Goal: Navigation & Orientation: Find specific page/section

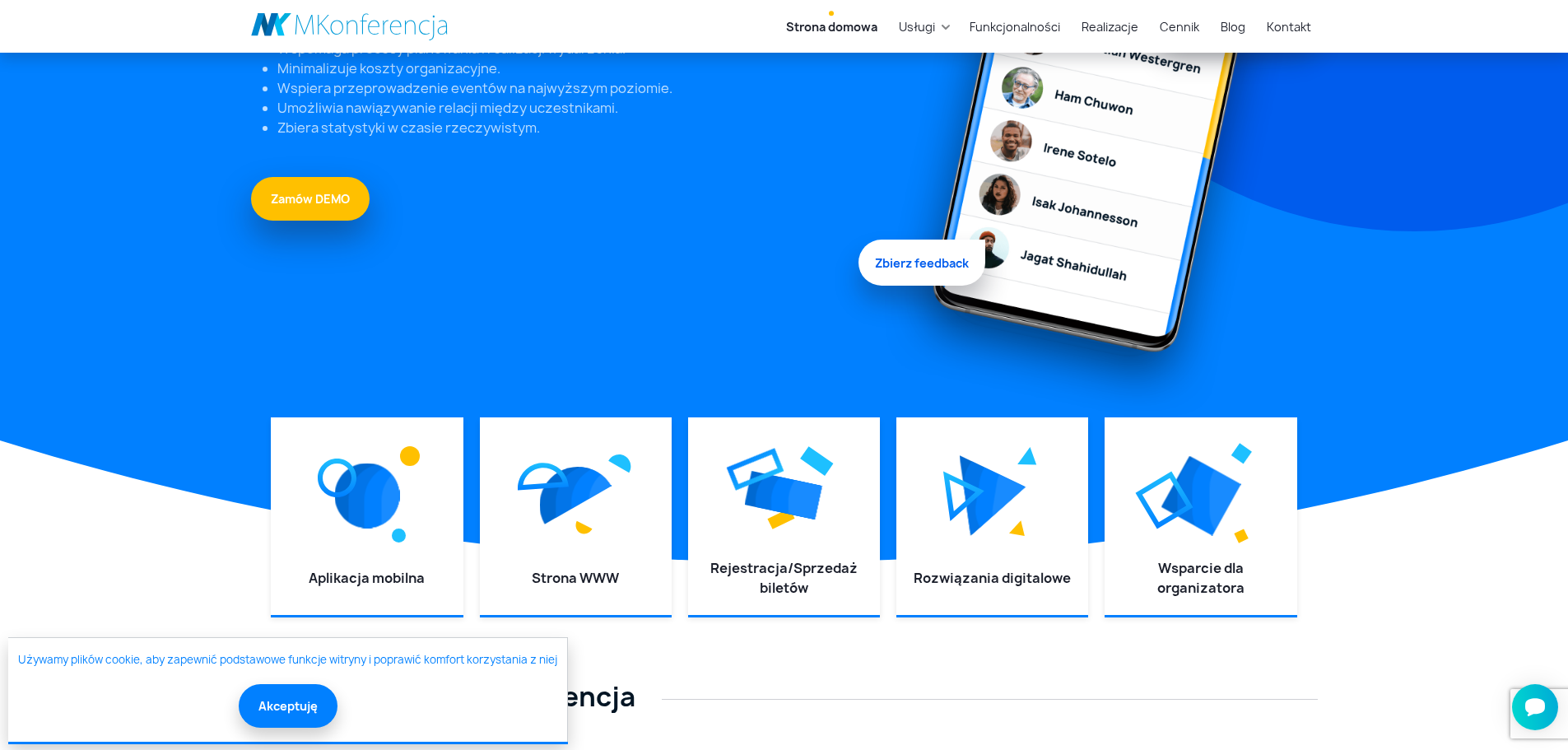
scroll to position [329, 0]
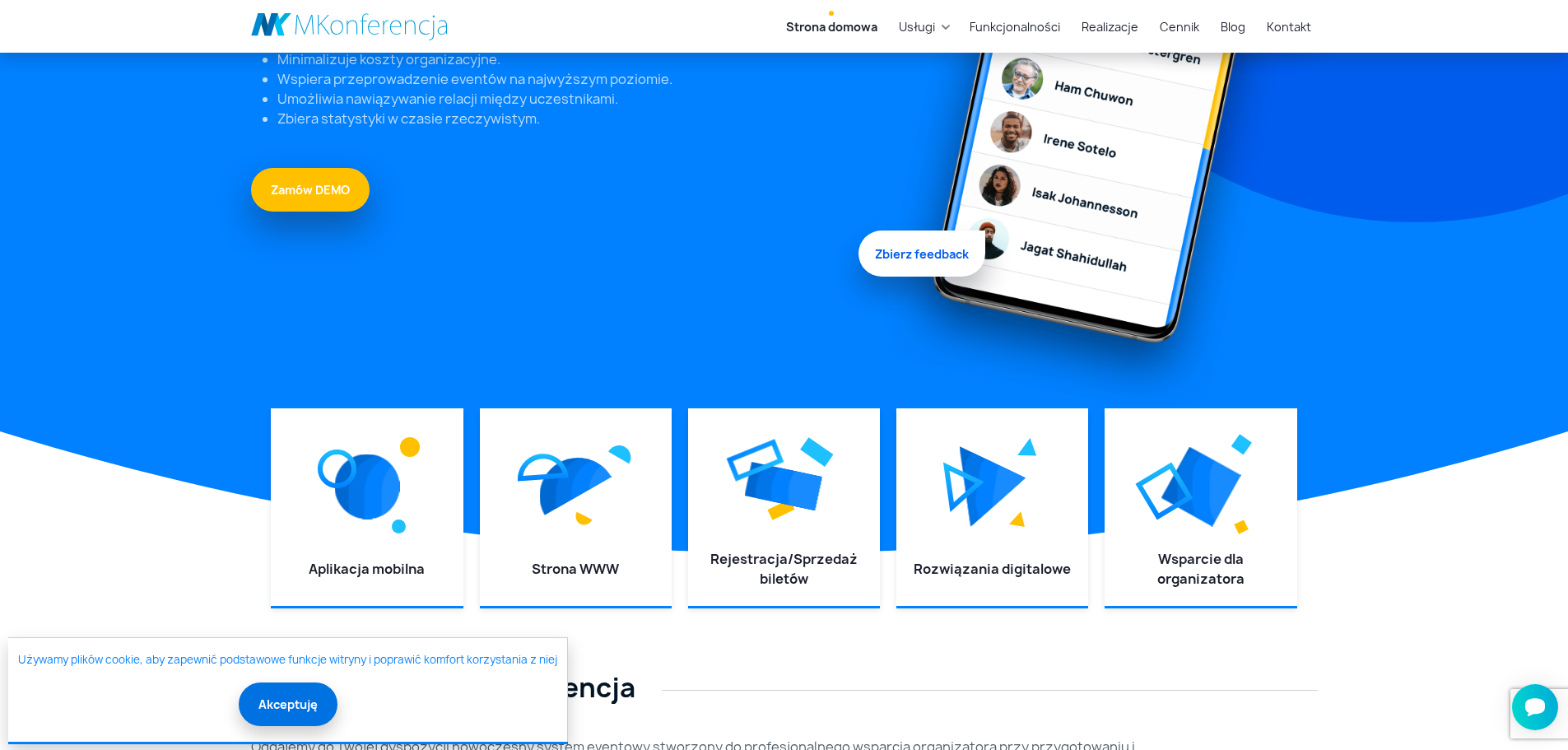
click at [268, 714] on button "Akceptuję" at bounding box center [289, 703] width 99 height 44
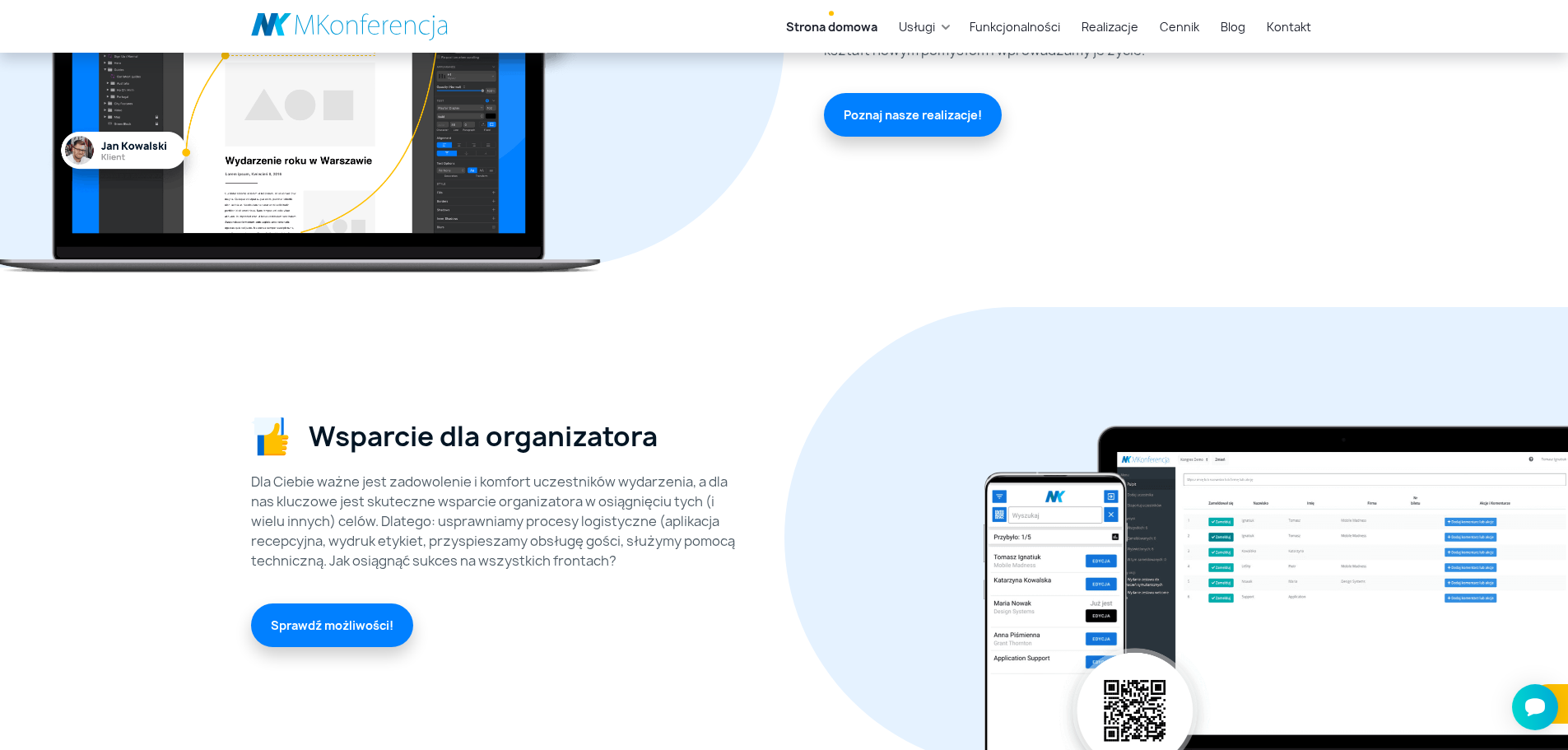
scroll to position [3528, 0]
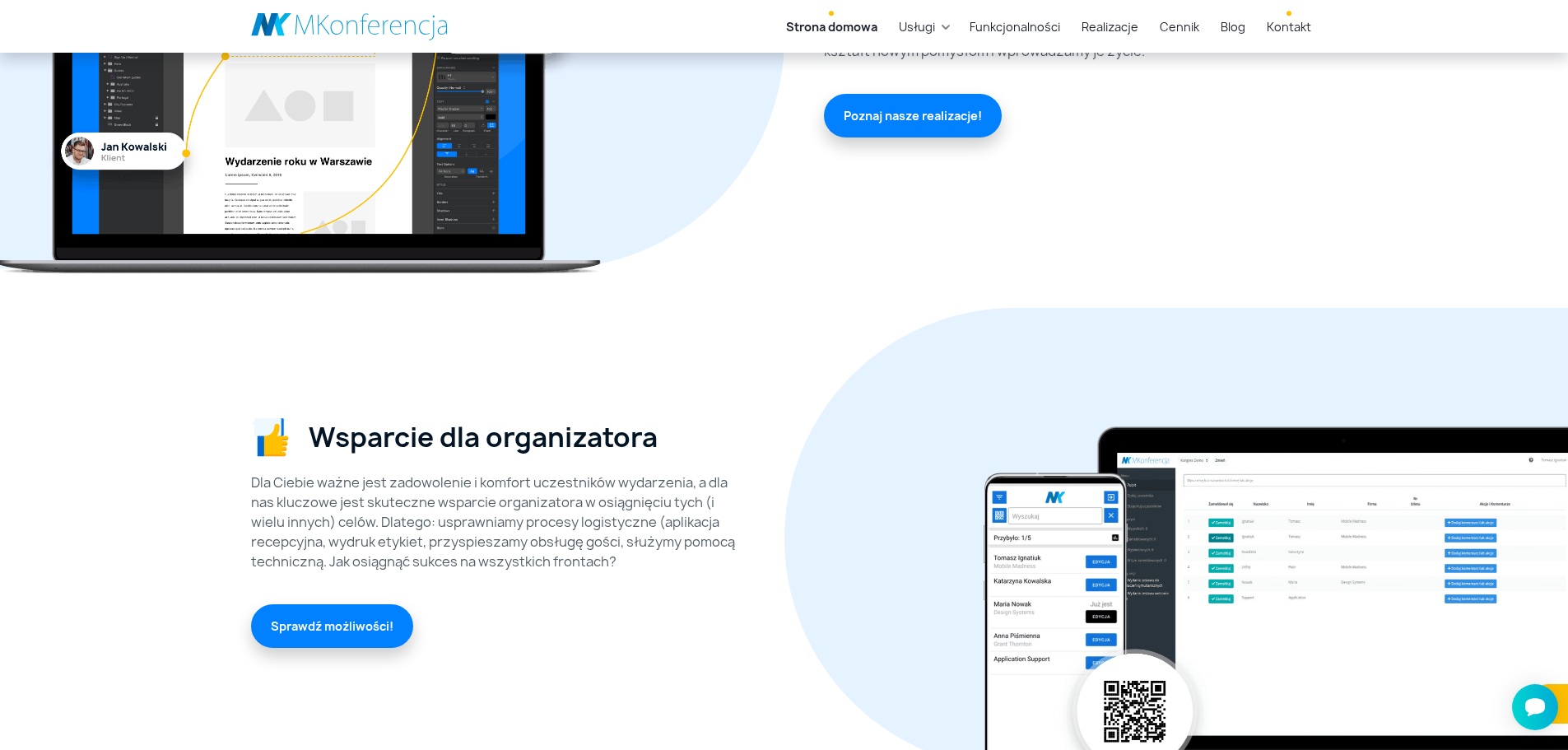
click at [1274, 23] on link "Kontakt" at bounding box center [1288, 26] width 57 height 30
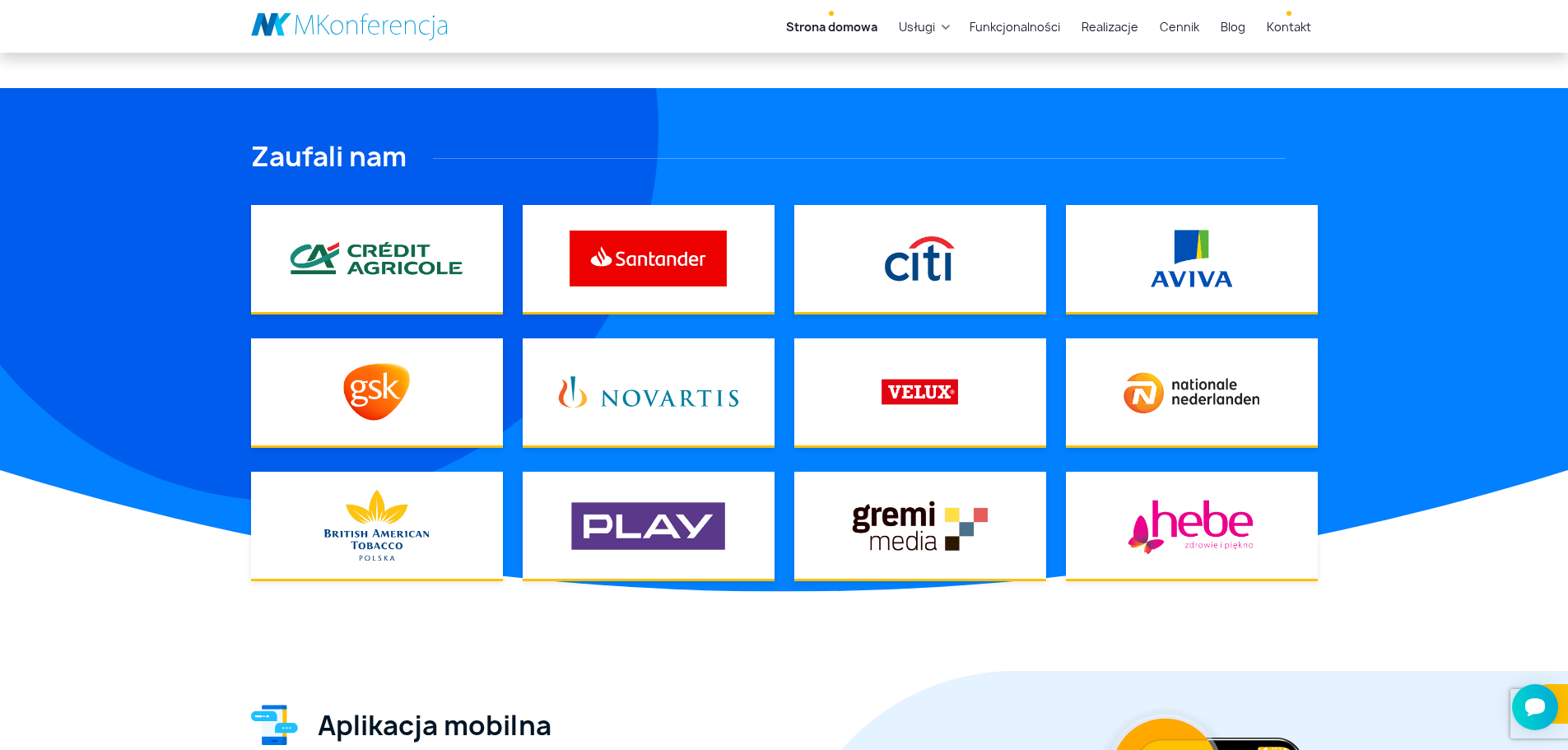
scroll to position [1149, 0]
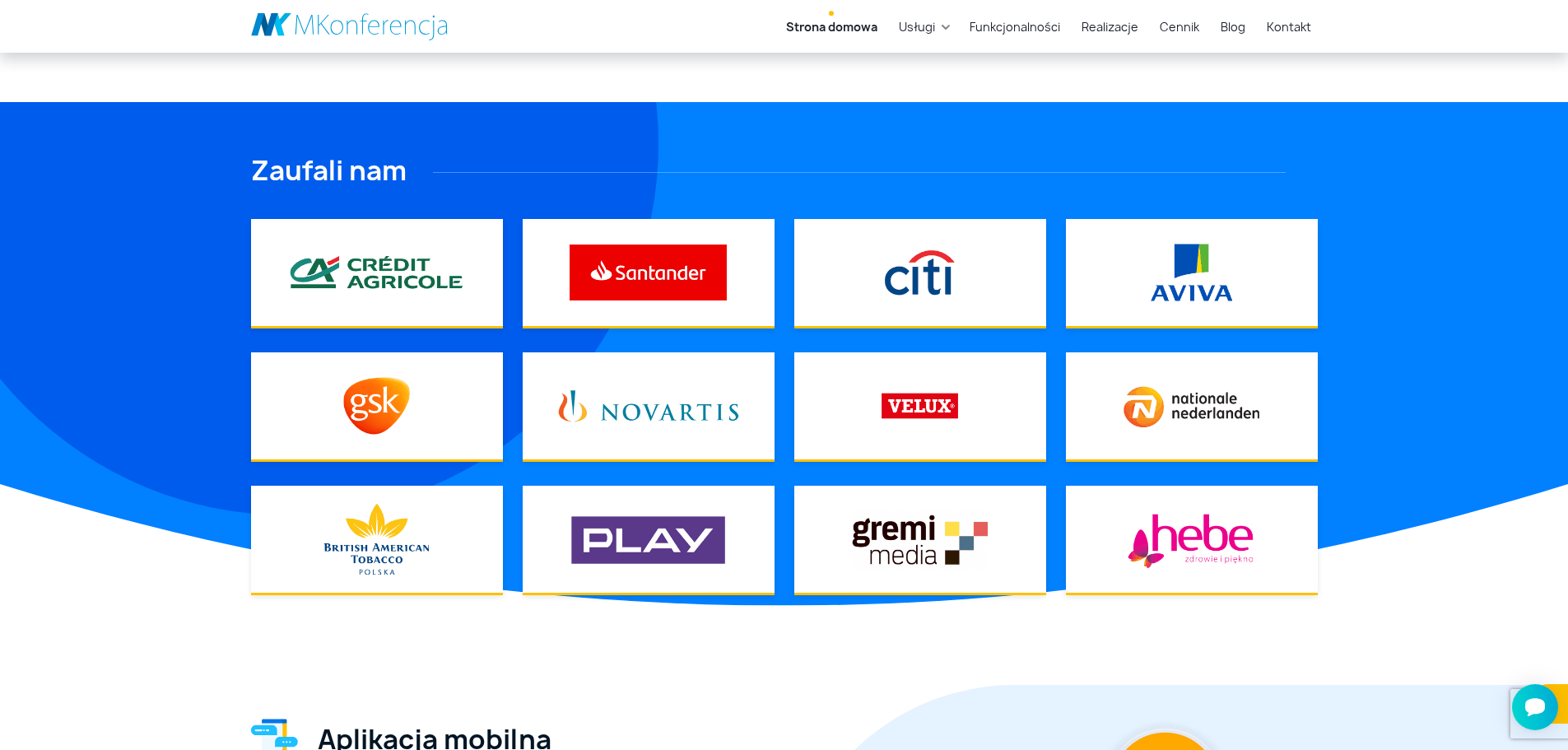
drag, startPoint x: 1274, startPoint y: 23, endPoint x: 1259, endPoint y: 23, distance: 15.0
click at [1259, 23] on ul "Strona domowa Usługi Aplikacja mobilna Strona WWW Rejestracja/Sprzedaż biletów …" at bounding box center [1044, 26] width 546 height 30
click at [1269, 24] on link "Kontakt" at bounding box center [1288, 26] width 57 height 30
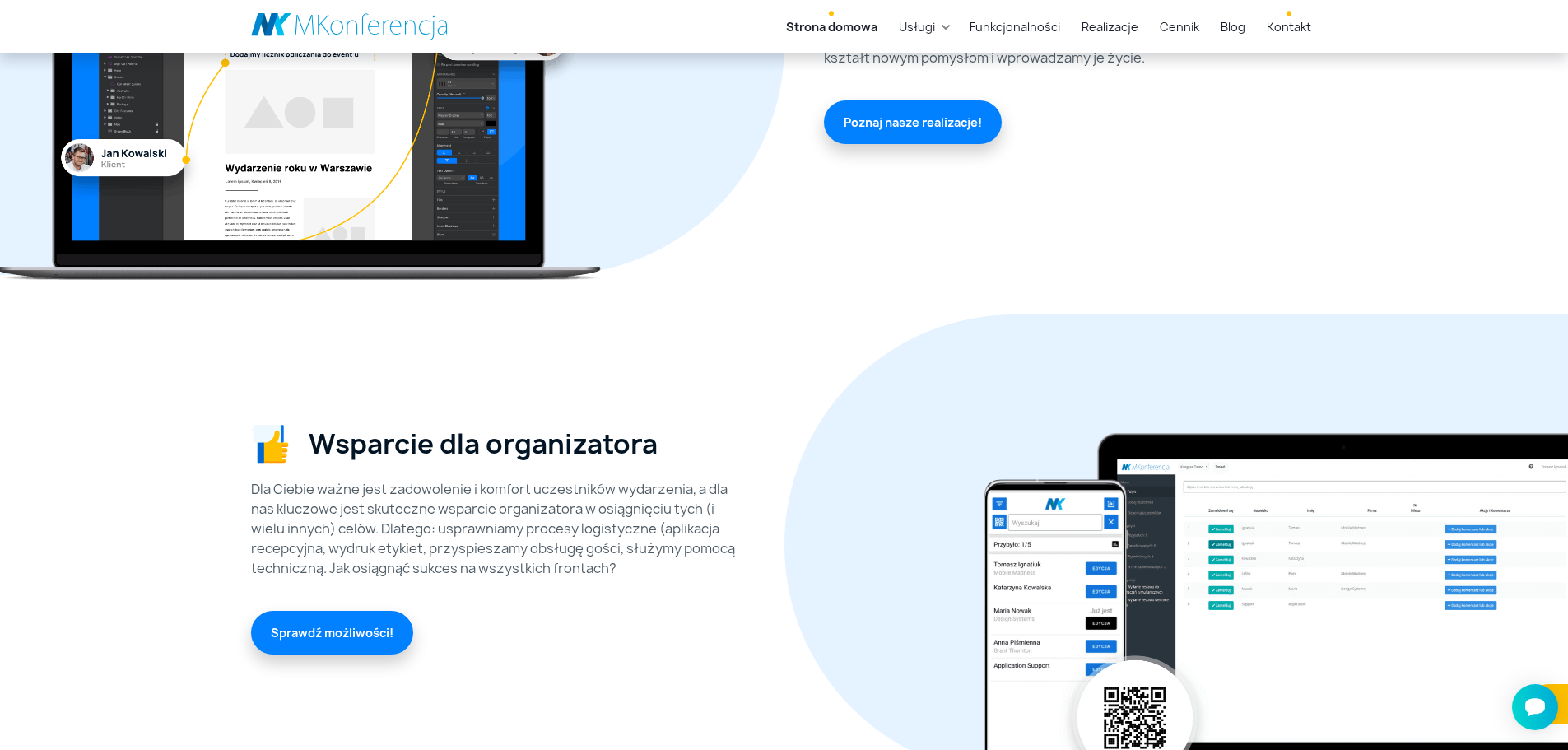
scroll to position [3528, 0]
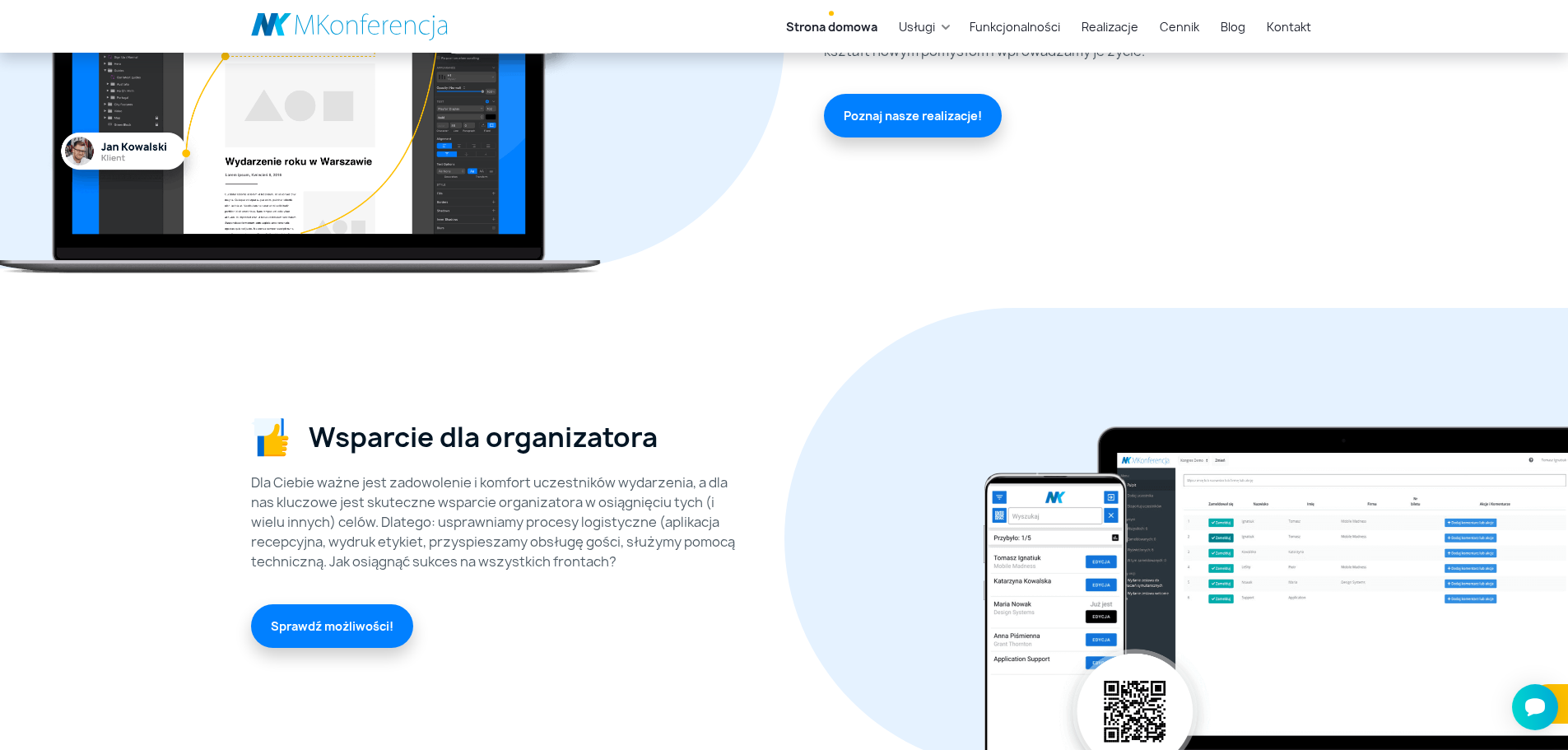
click at [870, 24] on link "Strona domowa" at bounding box center [832, 26] width 105 height 30
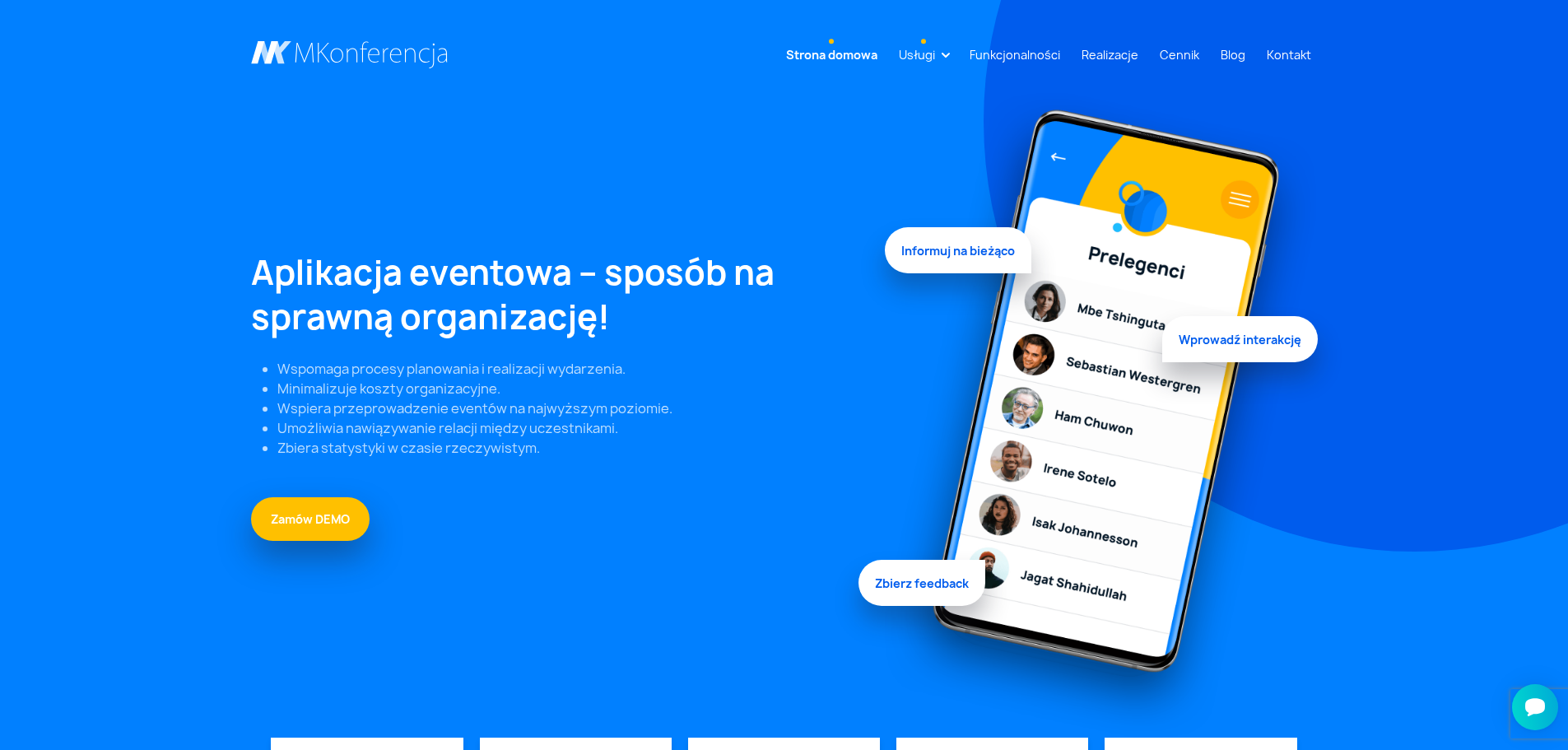
click at [941, 53] on link "Usługi" at bounding box center [916, 54] width 50 height 30
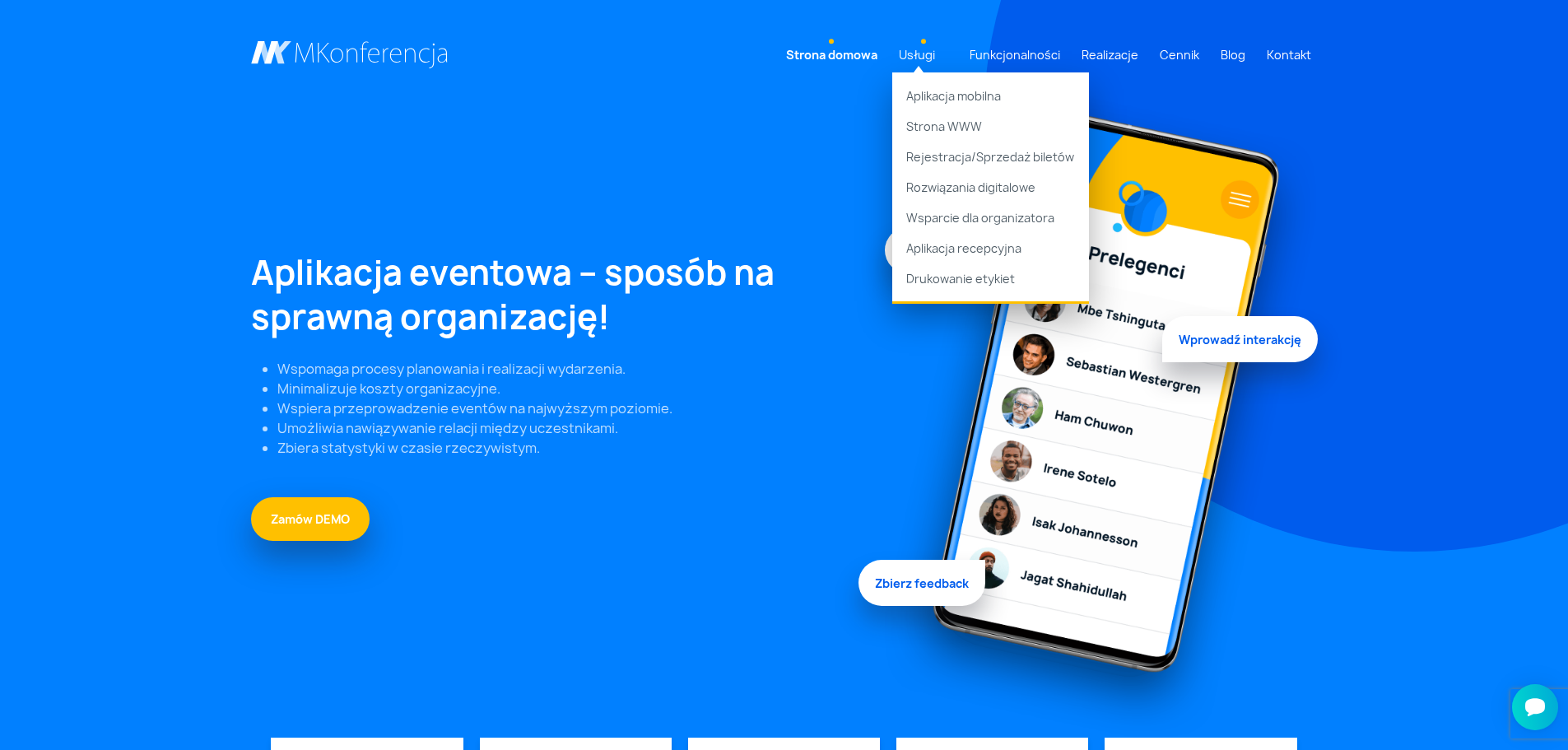
click at [941, 53] on link "Usługi" at bounding box center [916, 54] width 50 height 30
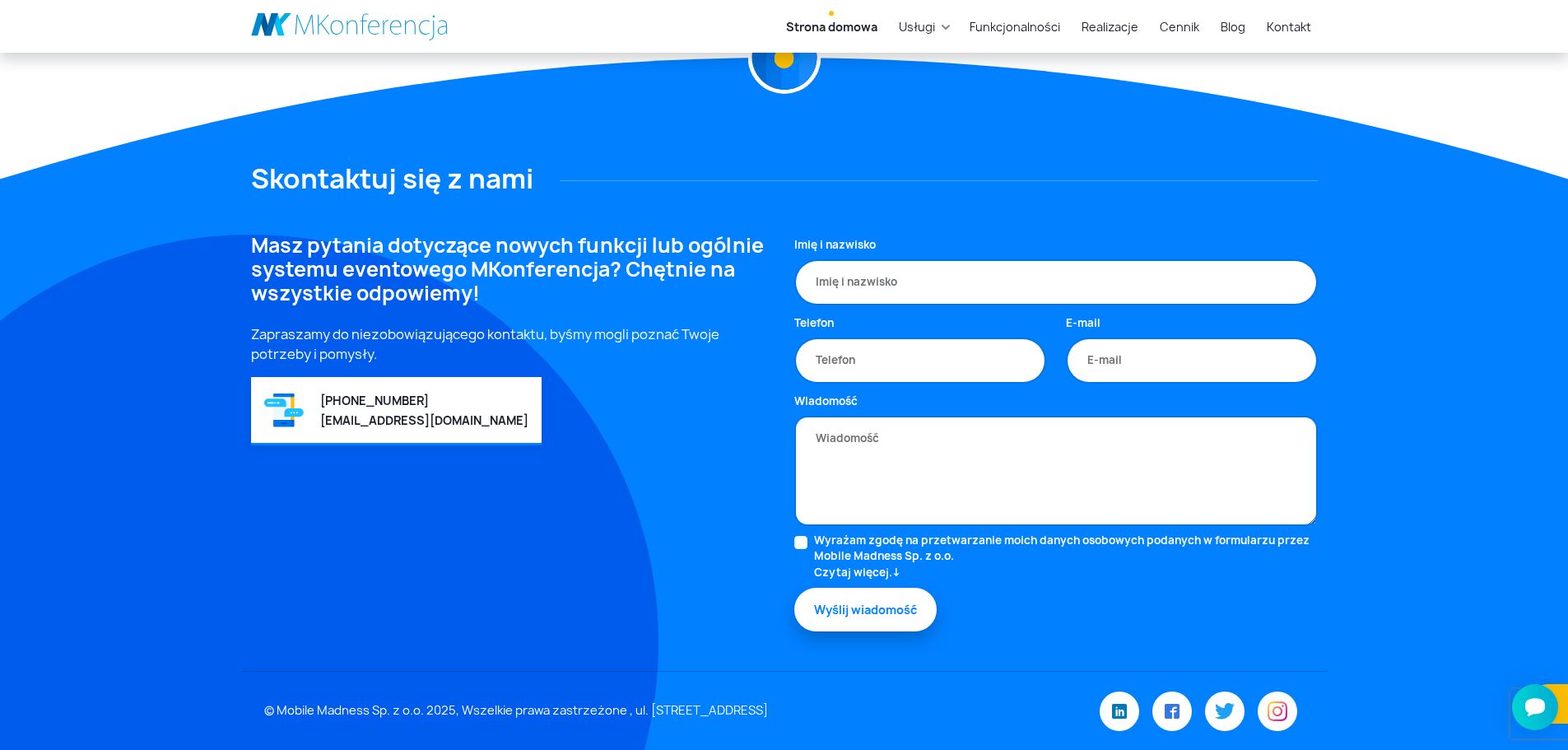
scroll to position [4516, 0]
